Goal: Find specific page/section: Find specific page/section

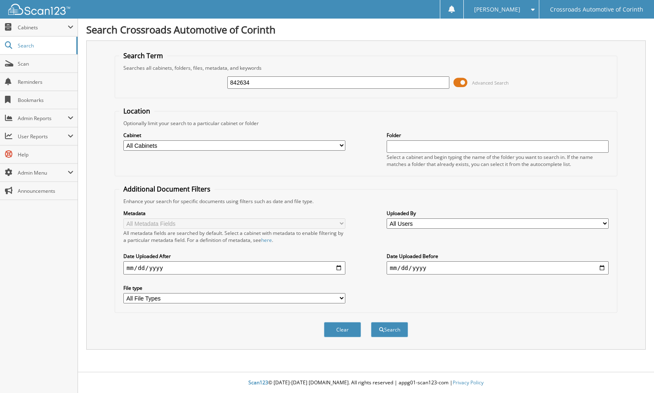
type input "842634"
click at [268, 144] on select "All Cabinets ACCOUNTS PAYABLE ACCOUNTS RECEIVABLE ACTIVE EMPLOYEE FILES ADVERTI…" at bounding box center [234, 145] width 222 height 10
select select "2314"
click at [123, 140] on select "All Cabinets ACCOUNTS PAYABLE ACCOUNTS RECEIVABLE ACTIVE EMPLOYEE FILES ADVERTI…" at bounding box center [234, 145] width 222 height 10
click at [392, 333] on button "Search" at bounding box center [389, 329] width 37 height 15
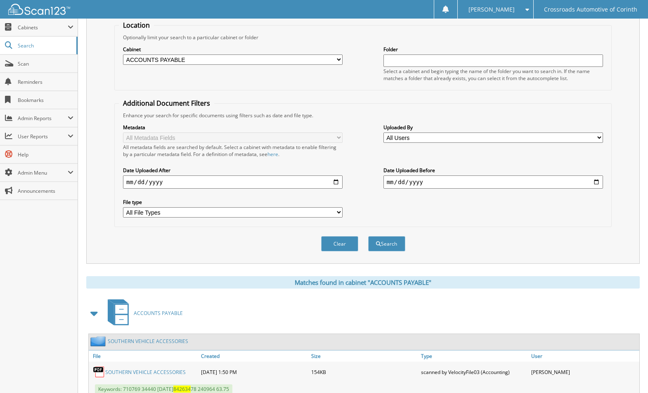
scroll to position [282, 0]
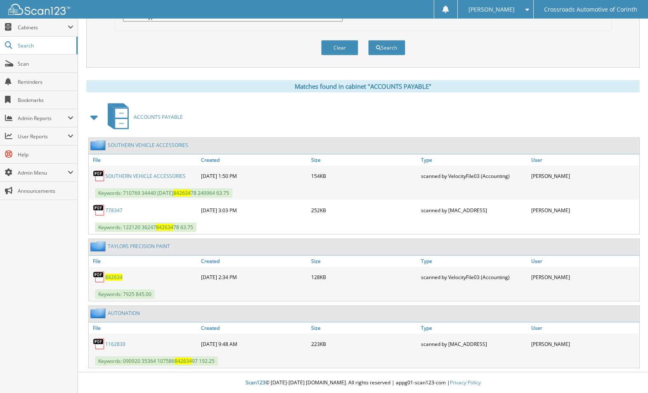
click at [117, 275] on span "842634" at bounding box center [113, 277] width 17 height 7
drag, startPoint x: 348, startPoint y: 274, endPoint x: 111, endPoint y: 276, distance: 236.8
click at [111, 276] on span "842634" at bounding box center [113, 277] width 17 height 7
drag, startPoint x: 111, startPoint y: 276, endPoint x: 170, endPoint y: 266, distance: 59.0
click at [171, 265] on link "File" at bounding box center [144, 260] width 110 height 11
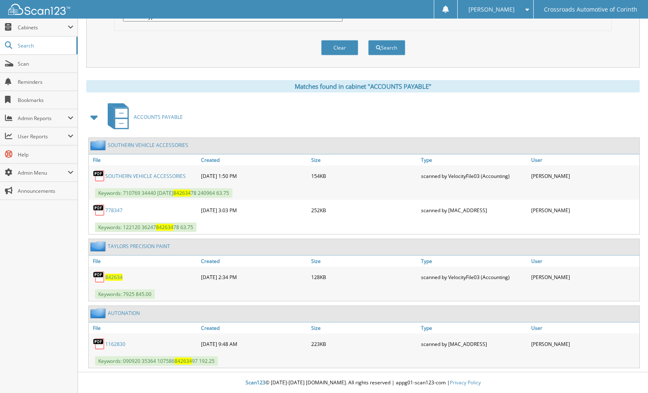
click at [112, 279] on span "842634" at bounding box center [113, 277] width 17 height 7
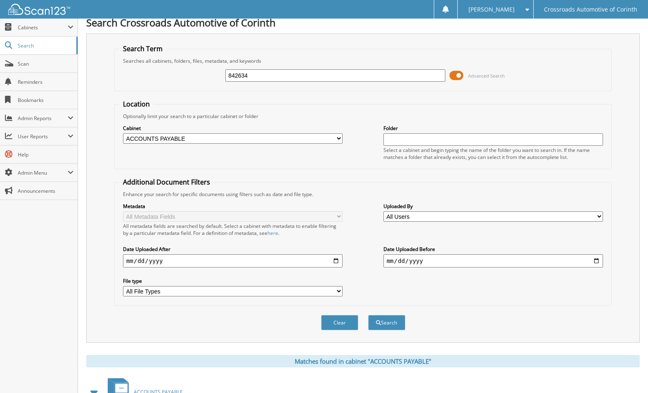
scroll to position [0, 0]
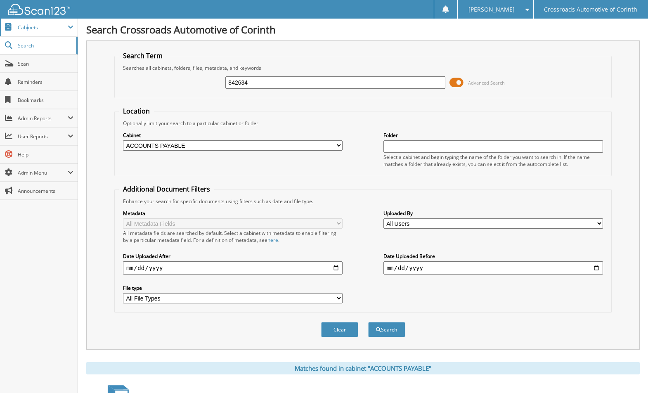
click at [28, 29] on span "Cabinets" at bounding box center [43, 27] width 50 height 7
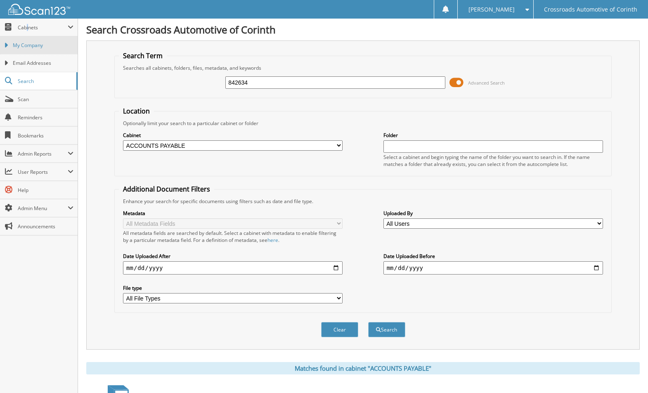
click at [34, 43] on span "My Company" at bounding box center [43, 45] width 61 height 7
